Goal: Task Accomplishment & Management: Manage account settings

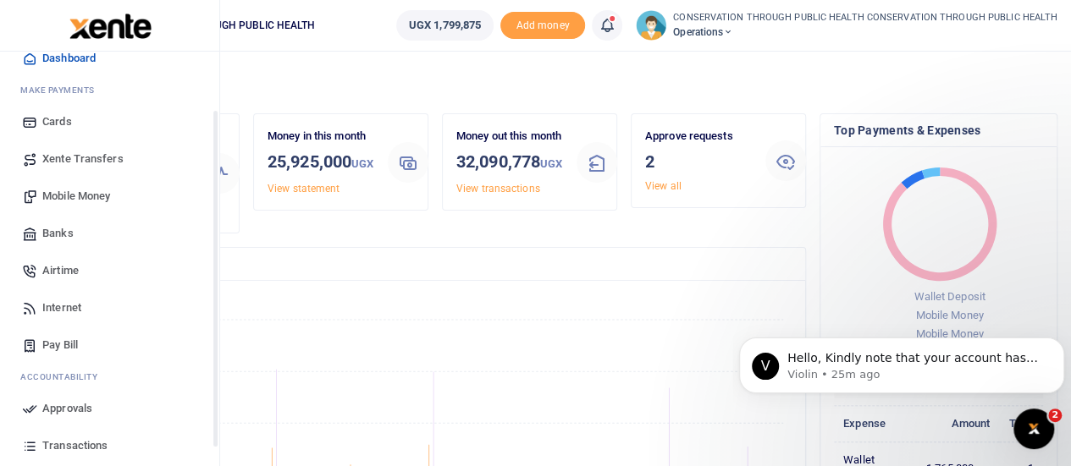
scroll to position [85, 0]
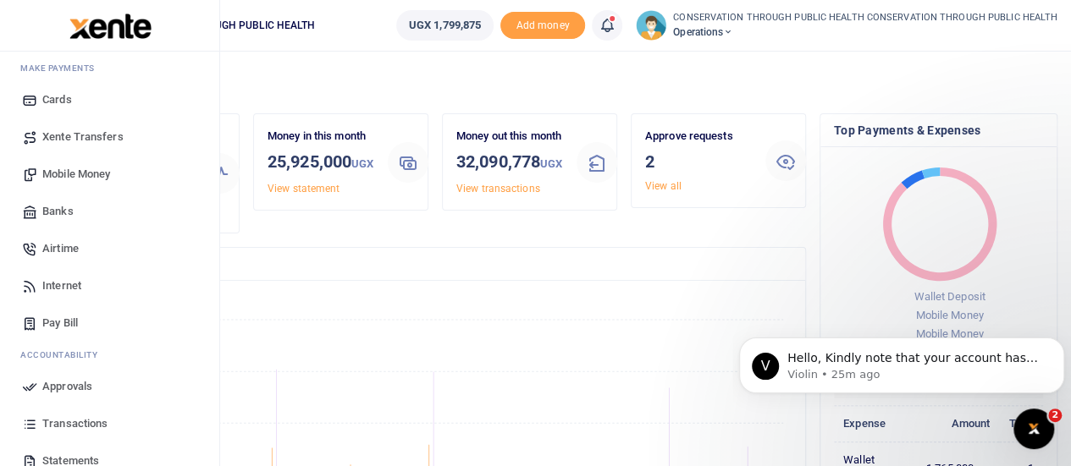
click at [63, 287] on span "Internet" at bounding box center [61, 286] width 39 height 17
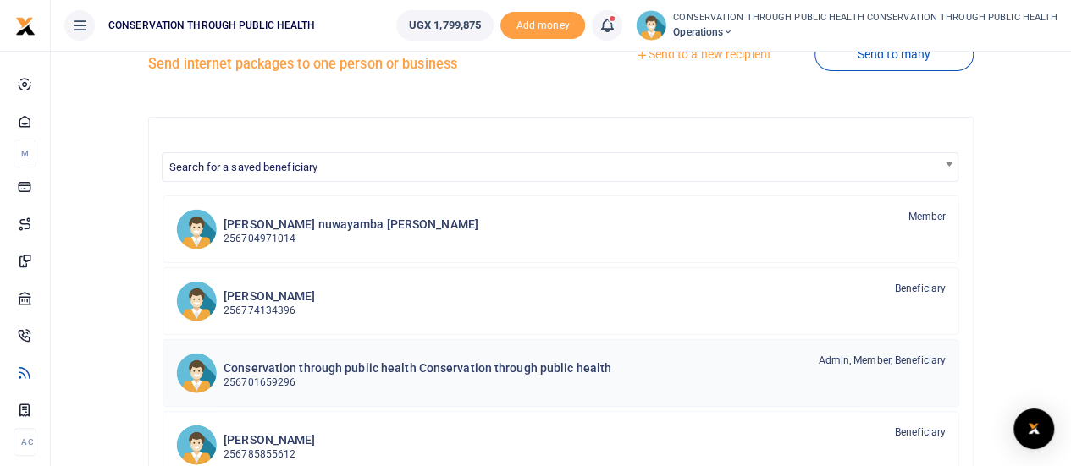
scroll to position [85, 0]
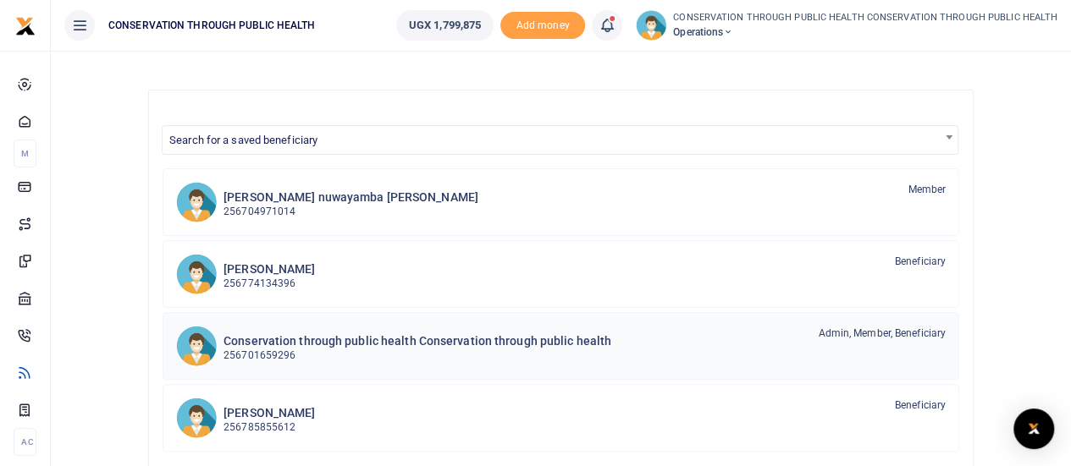
click at [391, 344] on h6 "Conservation through public health Conservation through public health" at bounding box center [417, 341] width 388 height 14
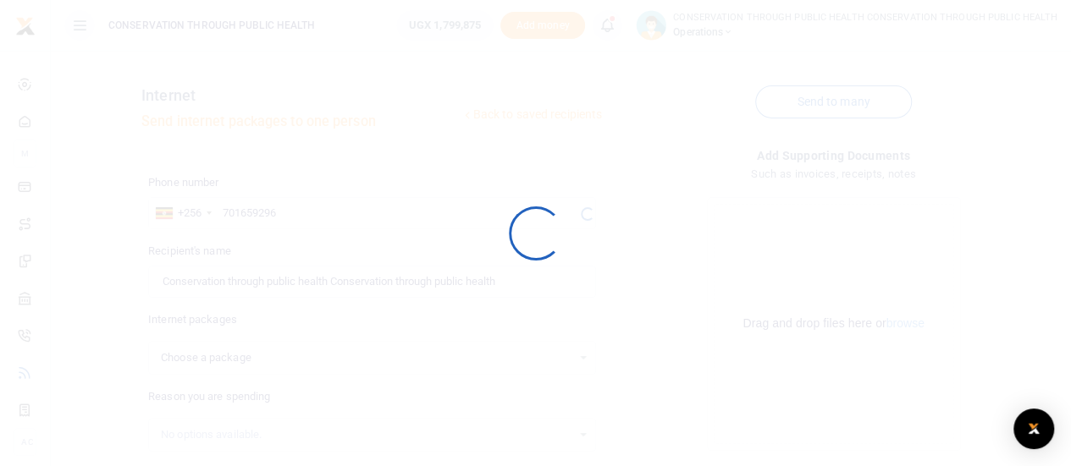
select select
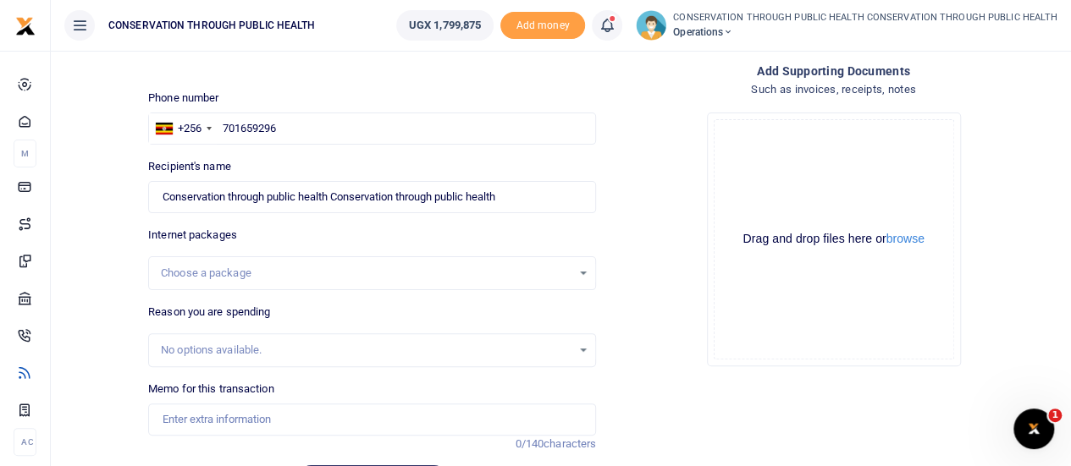
click at [361, 279] on div "Choose a package" at bounding box center [366, 273] width 410 height 17
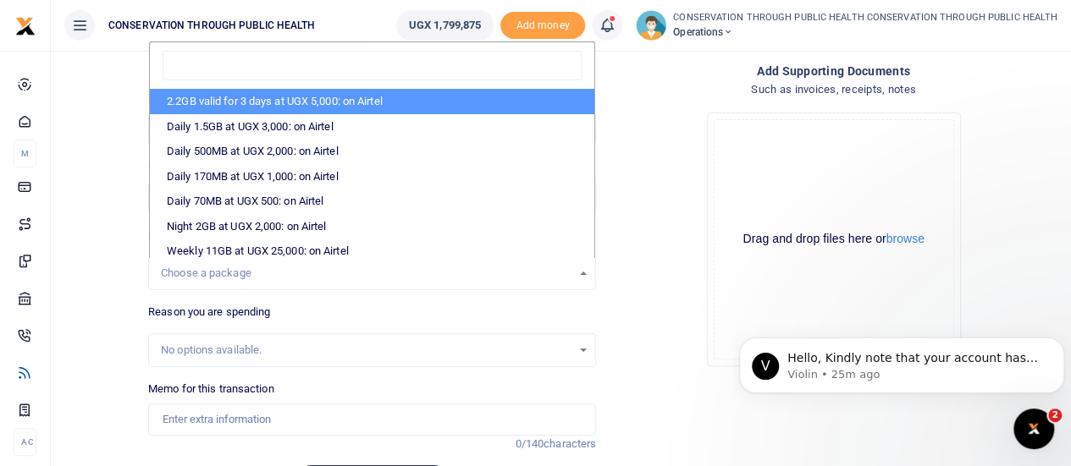
type input "Kaamu Bukenya"
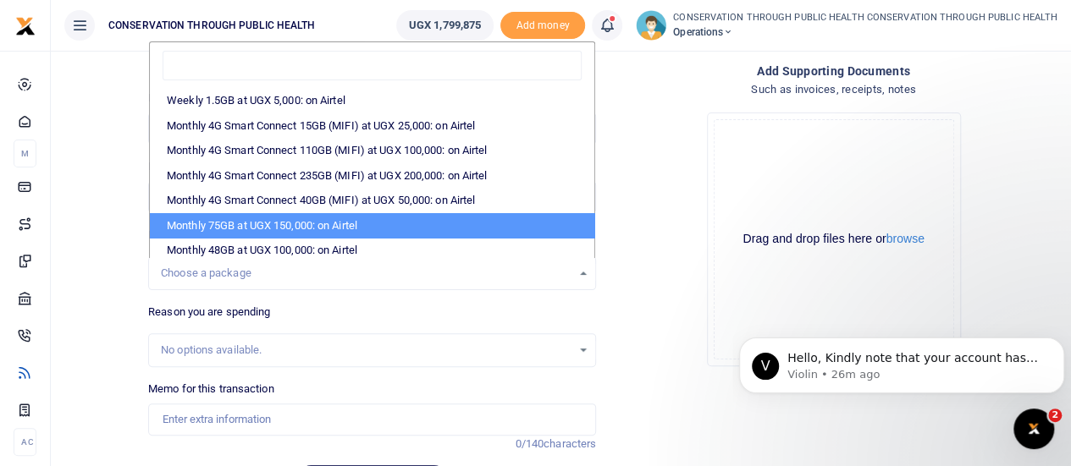
scroll to position [285, 0]
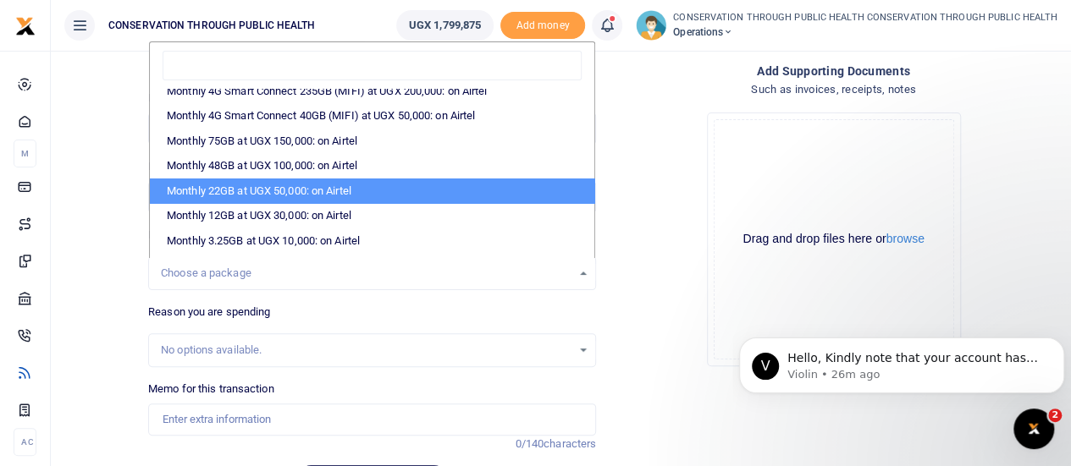
click at [334, 196] on li "Monthly 22GB at UGX 50,000: on Airtel" at bounding box center [372, 191] width 444 height 25
select select "bOgthpMmaC1ZLyOYxyMBh28re2LLS6fLvY77EkG1sh4="
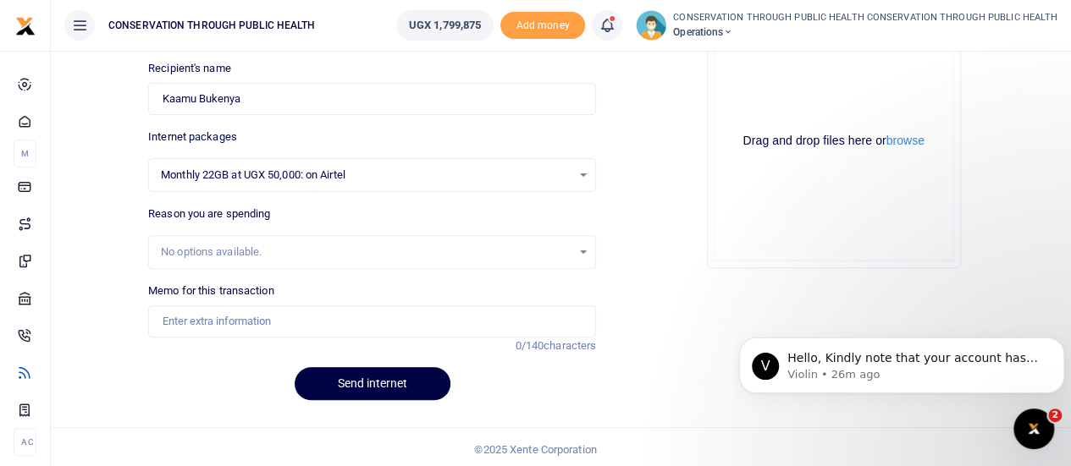
scroll to position [186, 0]
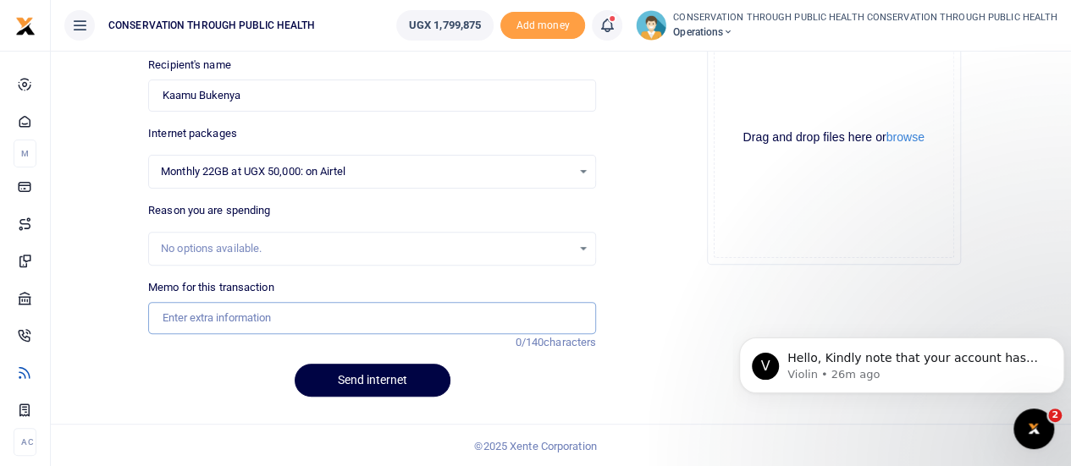
click at [225, 318] on input "Memo for this transaction" at bounding box center [372, 318] width 448 height 32
click at [246, 316] on input "Data top up for Oct 2025" at bounding box center [372, 318] width 448 height 32
type input "Data top up for aug 2025"
click at [393, 377] on button "Send internet" at bounding box center [373, 380] width 156 height 33
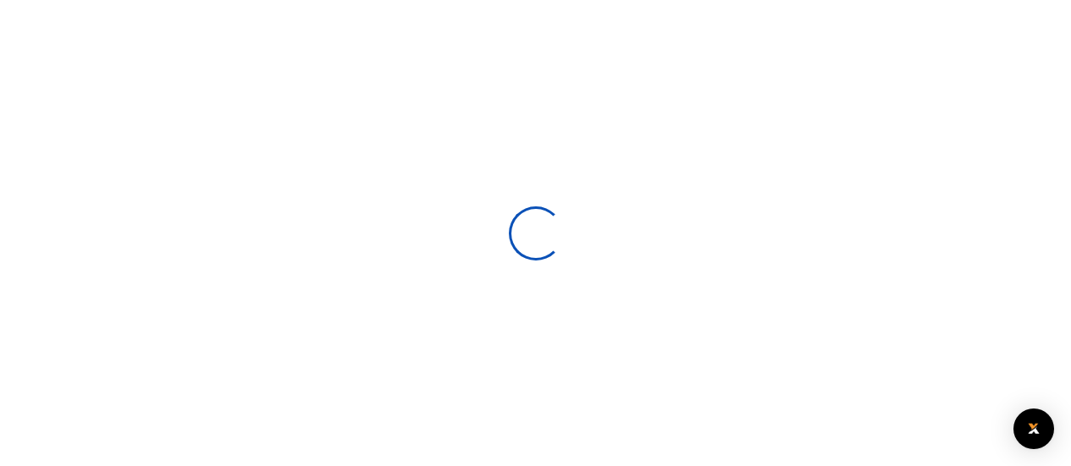
scroll to position [185, 0]
select select
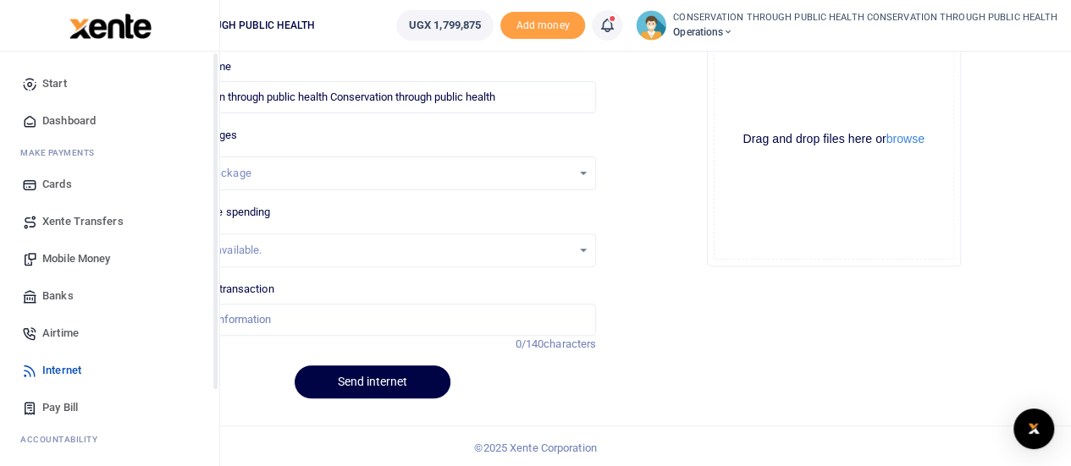
type input "Kaamu Bukenya"
click at [69, 120] on span "Dashboard" at bounding box center [68, 121] width 53 height 17
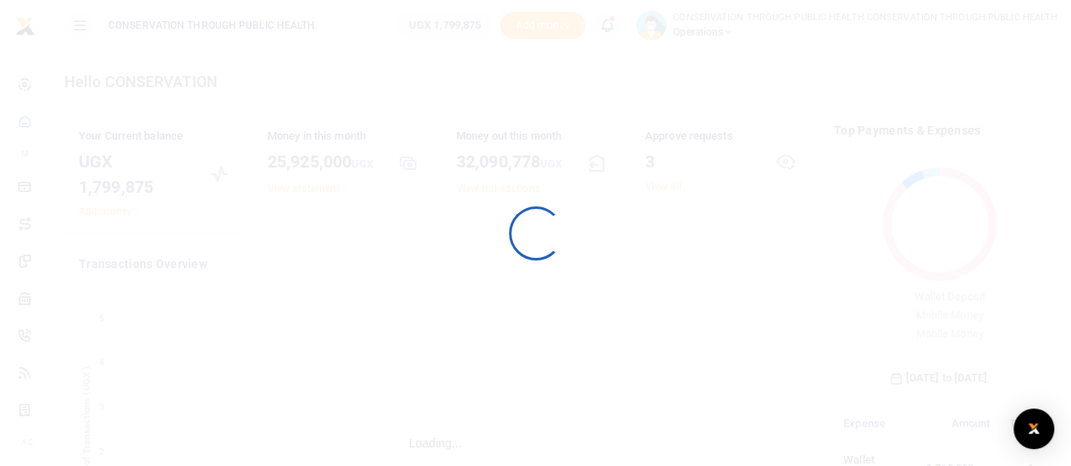
scroll to position [224, 196]
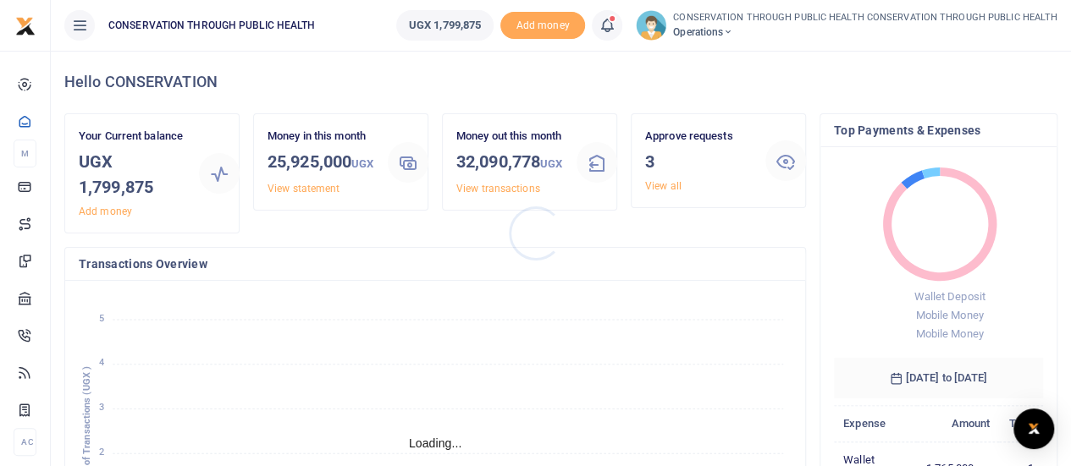
click at [668, 182] on div at bounding box center [535, 233] width 1071 height 466
click at [668, 182] on link "View all" at bounding box center [663, 186] width 36 height 12
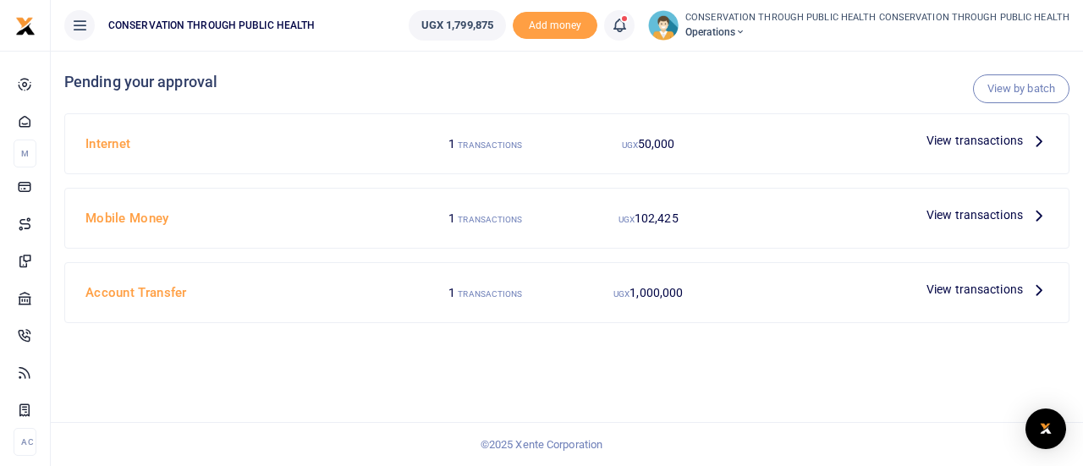
click at [1040, 142] on icon at bounding box center [1039, 140] width 19 height 19
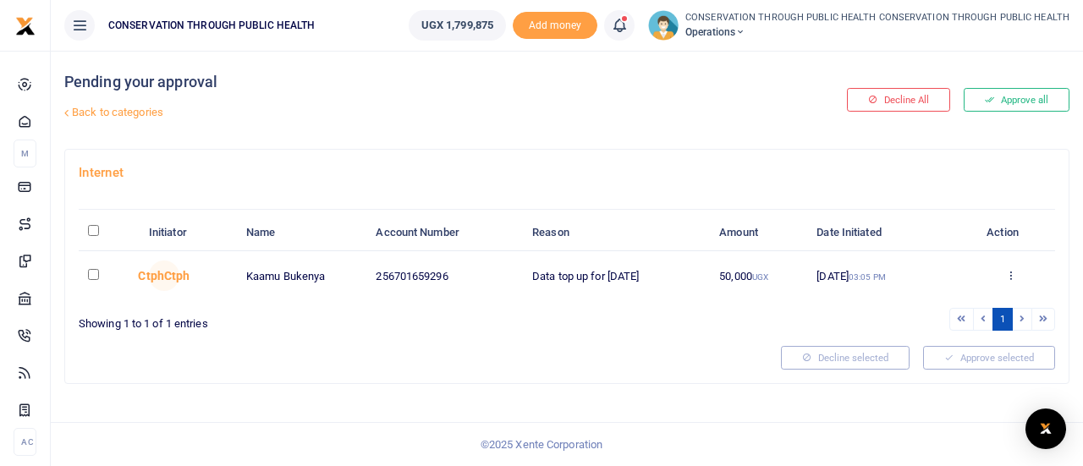
click at [94, 272] on input "checkbox" at bounding box center [93, 274] width 11 height 11
checkbox input "true"
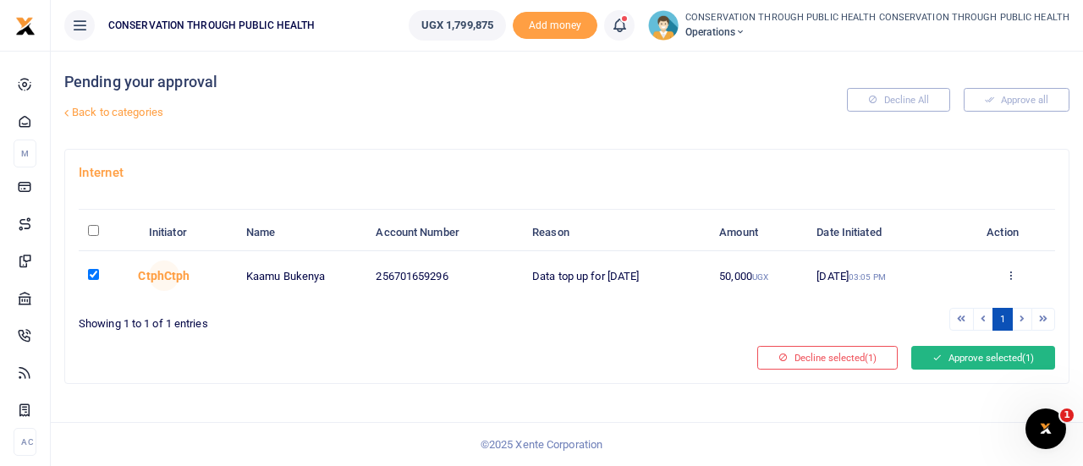
click at [995, 355] on button "Approve selected (1)" at bounding box center [984, 358] width 144 height 24
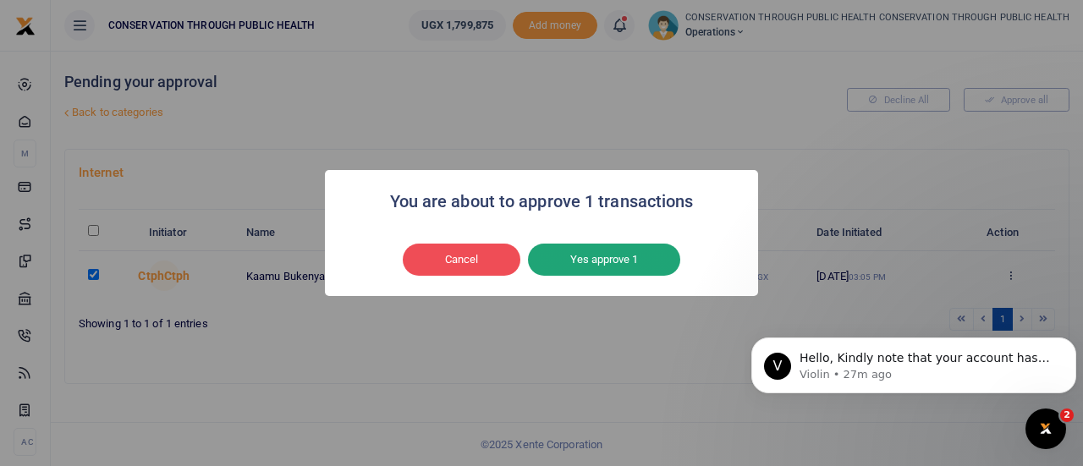
click at [620, 269] on button "Yes approve 1" at bounding box center [604, 260] width 152 height 32
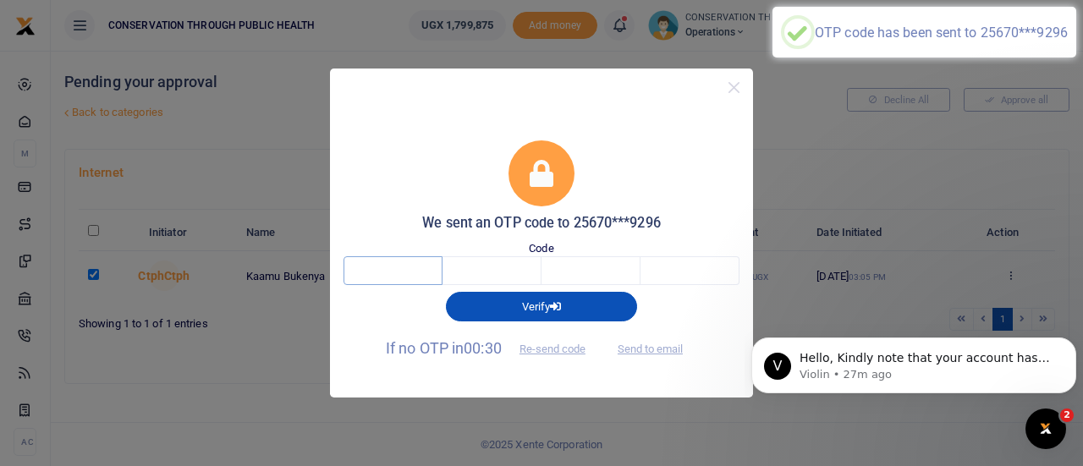
click at [391, 266] on input "text" at bounding box center [393, 270] width 99 height 29
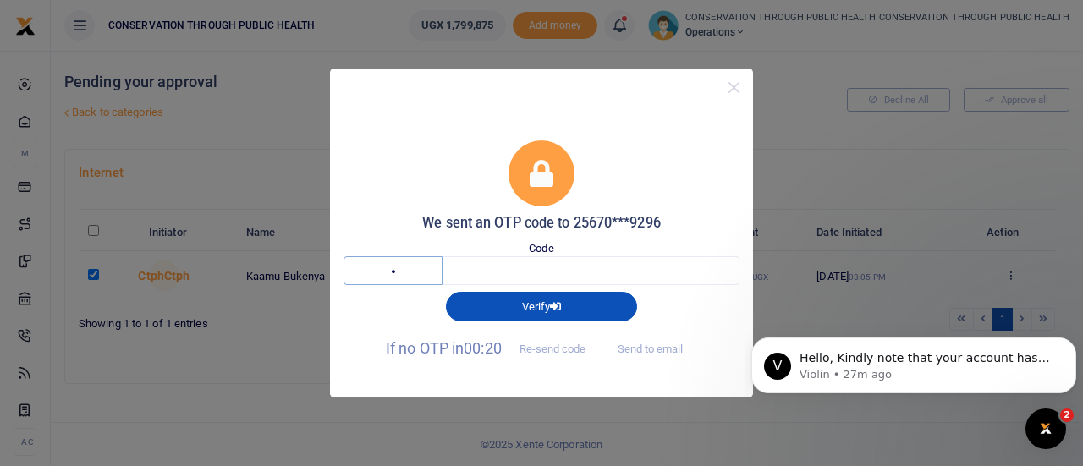
type input "5"
type input "7"
type input "3"
